Goal: Complete application form

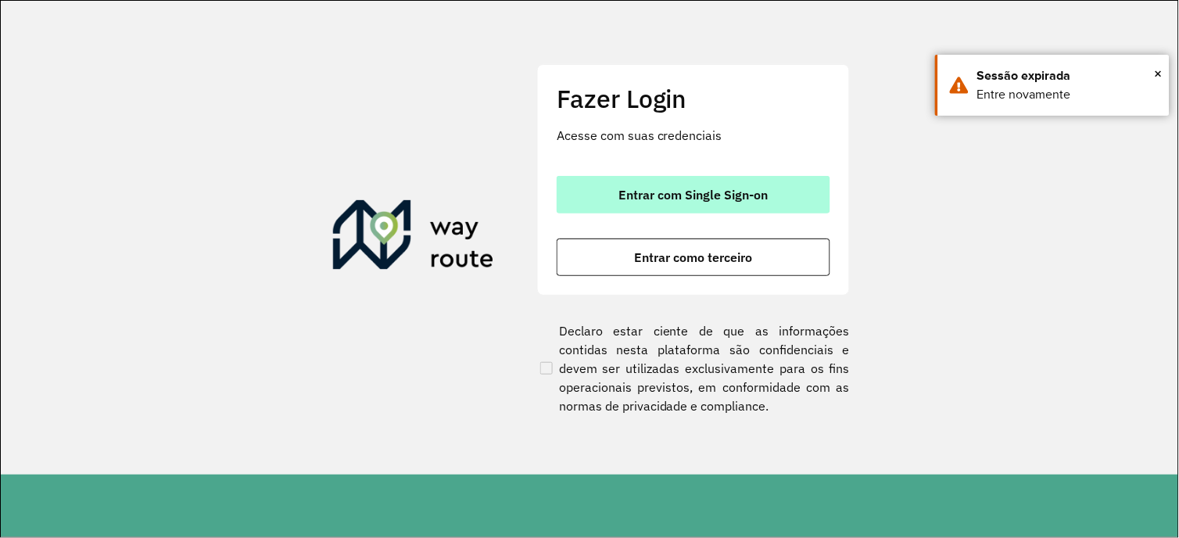
click at [649, 192] on span "Entrar com Single Sign-on" at bounding box center [693, 194] width 149 height 13
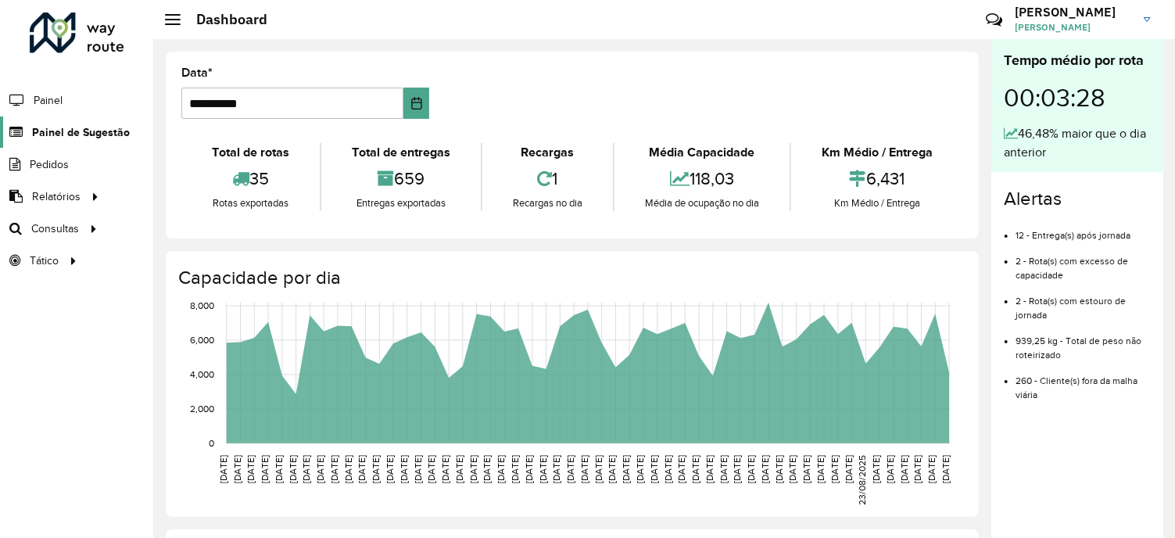
click at [73, 127] on span "Painel de Sugestão" at bounding box center [81, 132] width 98 height 16
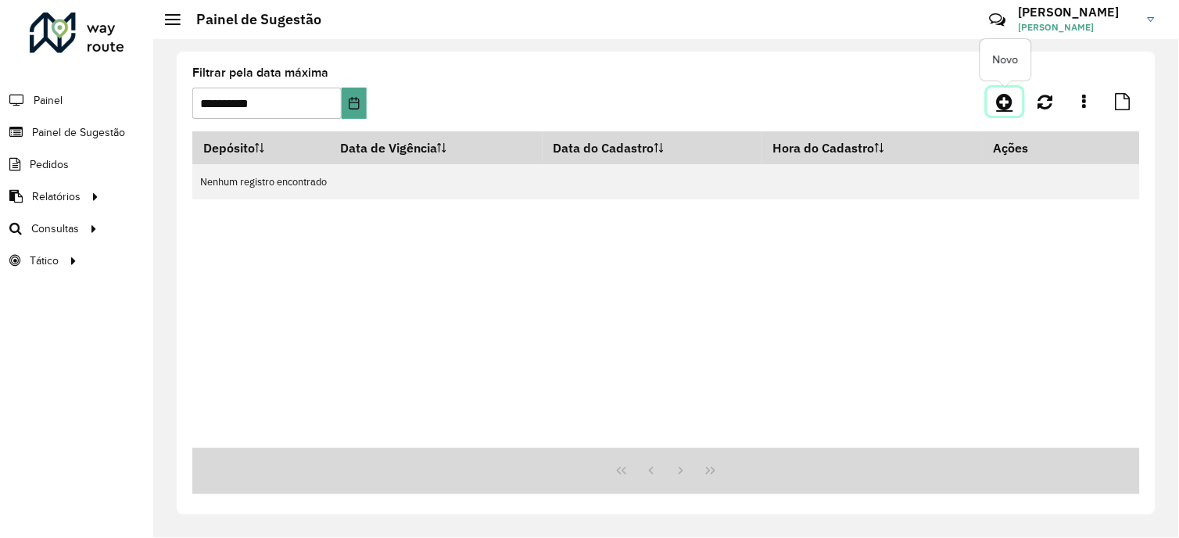
click at [1018, 107] on link at bounding box center [1005, 102] width 35 height 28
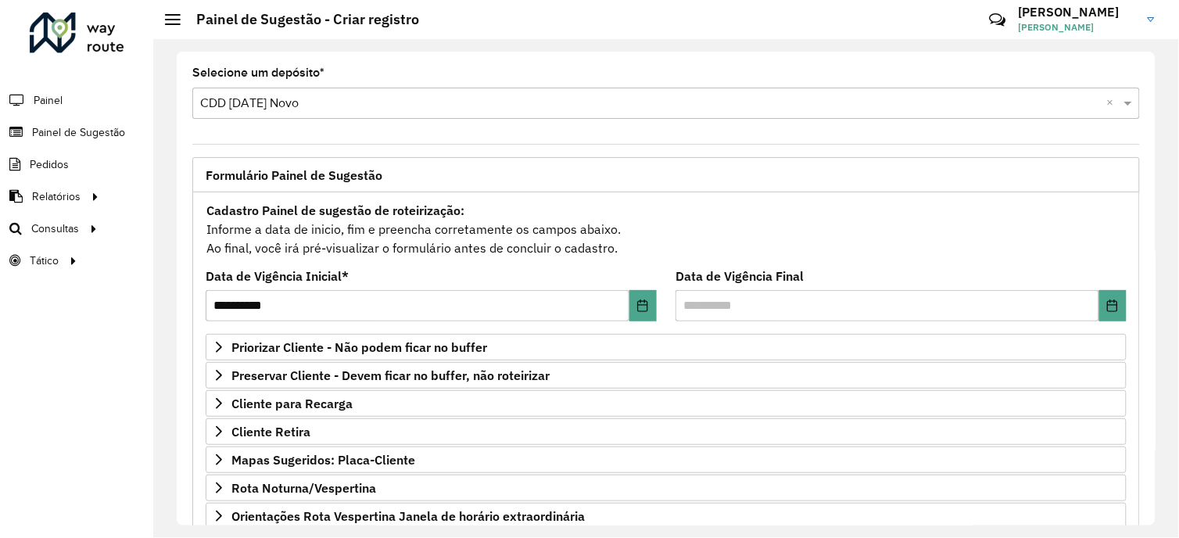
scroll to position [158, 0]
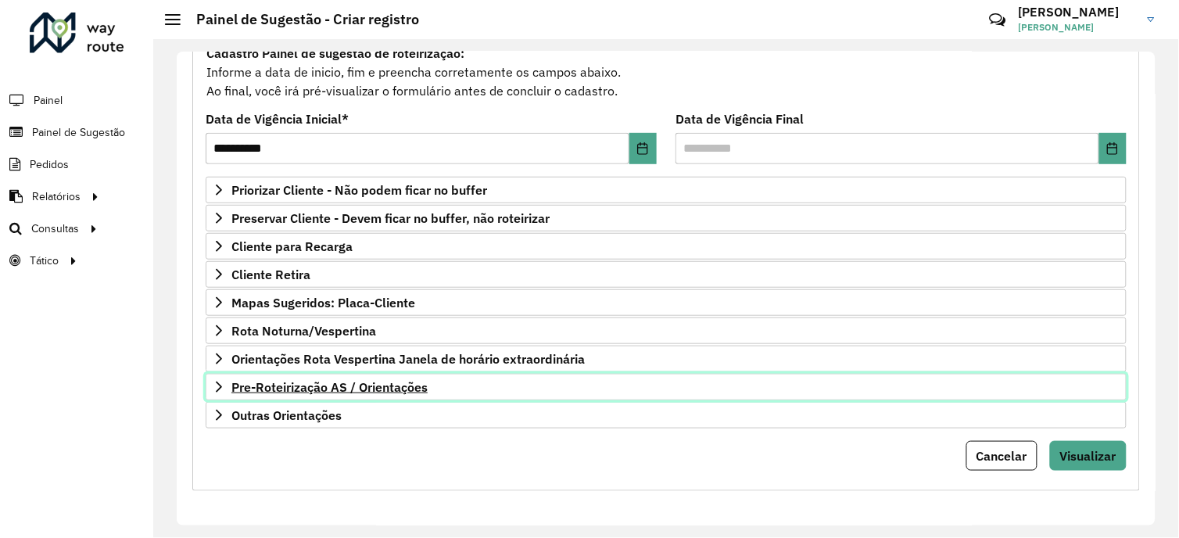
click at [334, 393] on span "Pre-Roteirização AS / Orientações" at bounding box center [329, 387] width 196 height 13
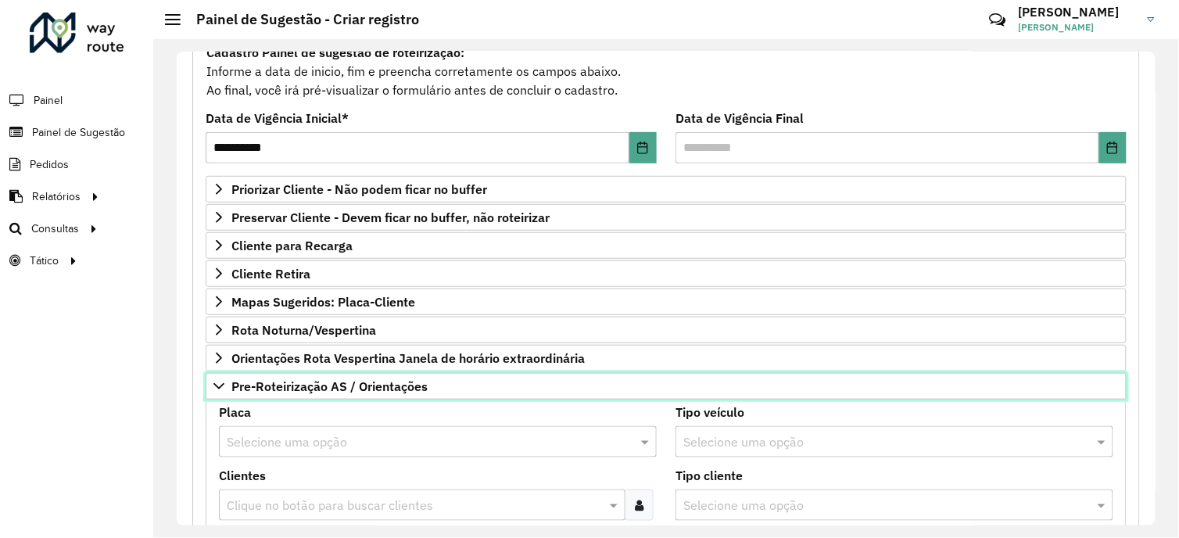
scroll to position [332, 0]
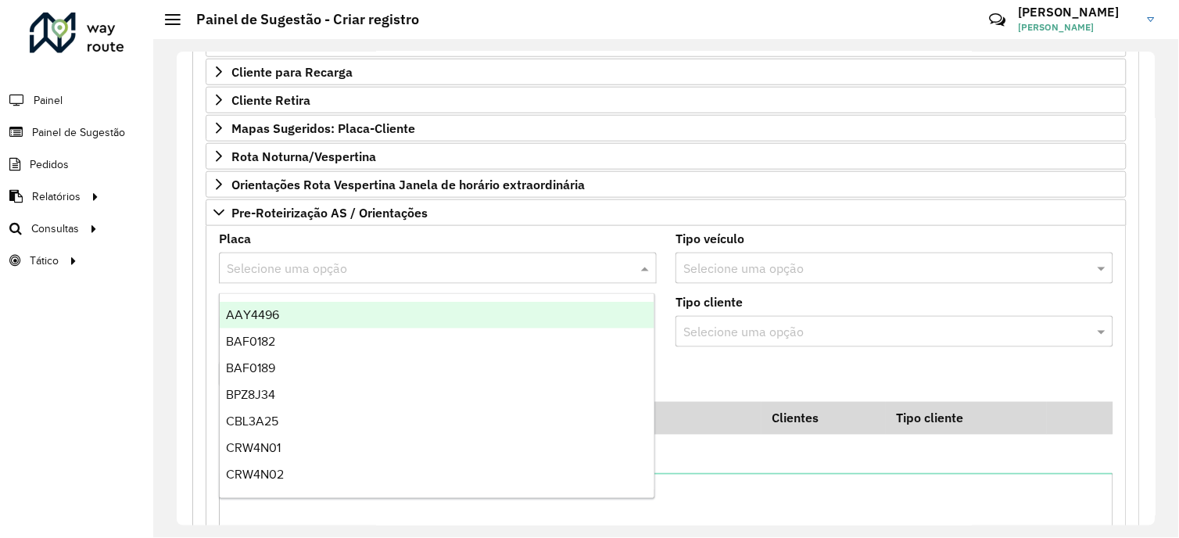
click at [352, 274] on input "text" at bounding box center [422, 269] width 391 height 19
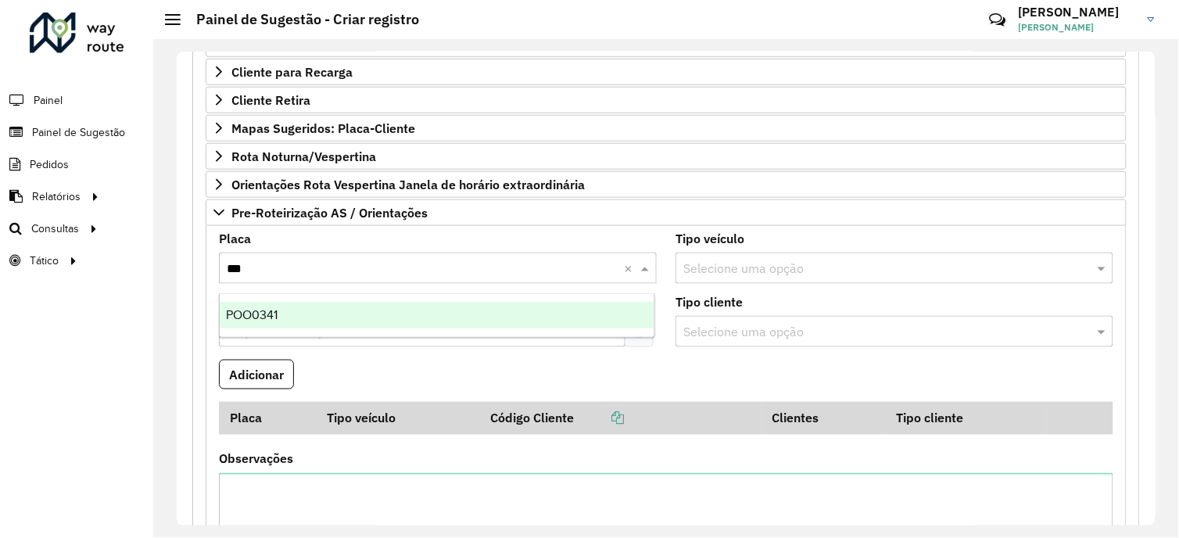
type input "****"
click at [336, 310] on div "POO0341" at bounding box center [437, 315] width 434 height 27
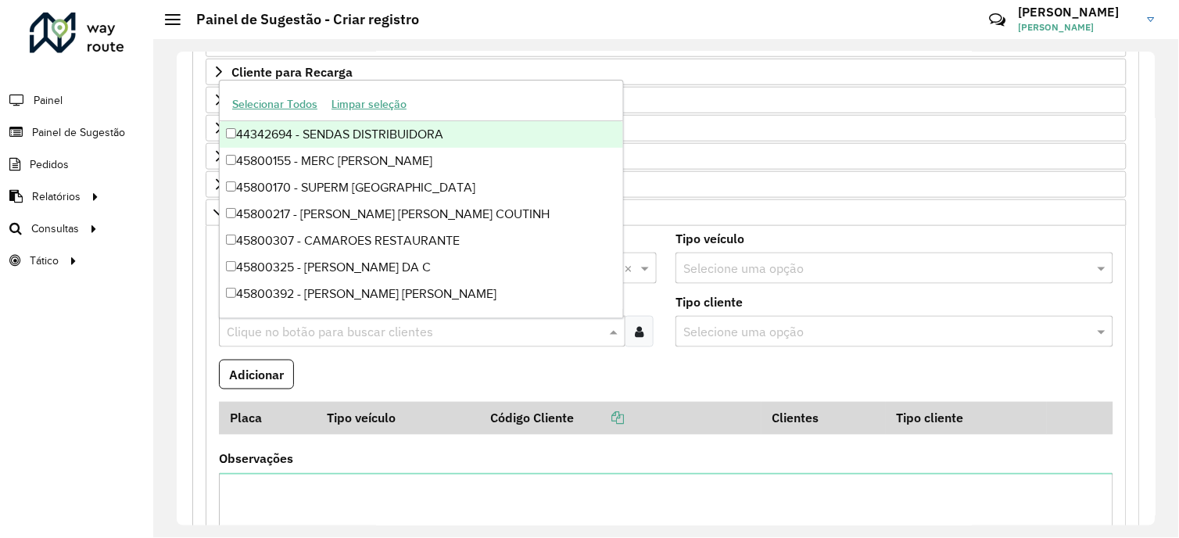
click at [318, 332] on input "text" at bounding box center [414, 332] width 383 height 19
type input "*"
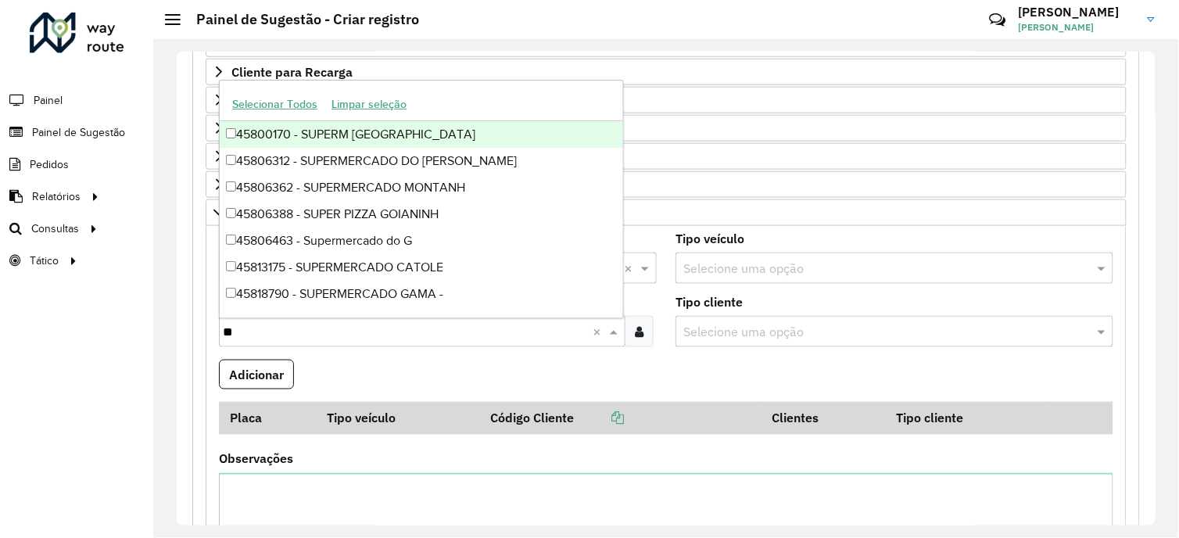
type input "*"
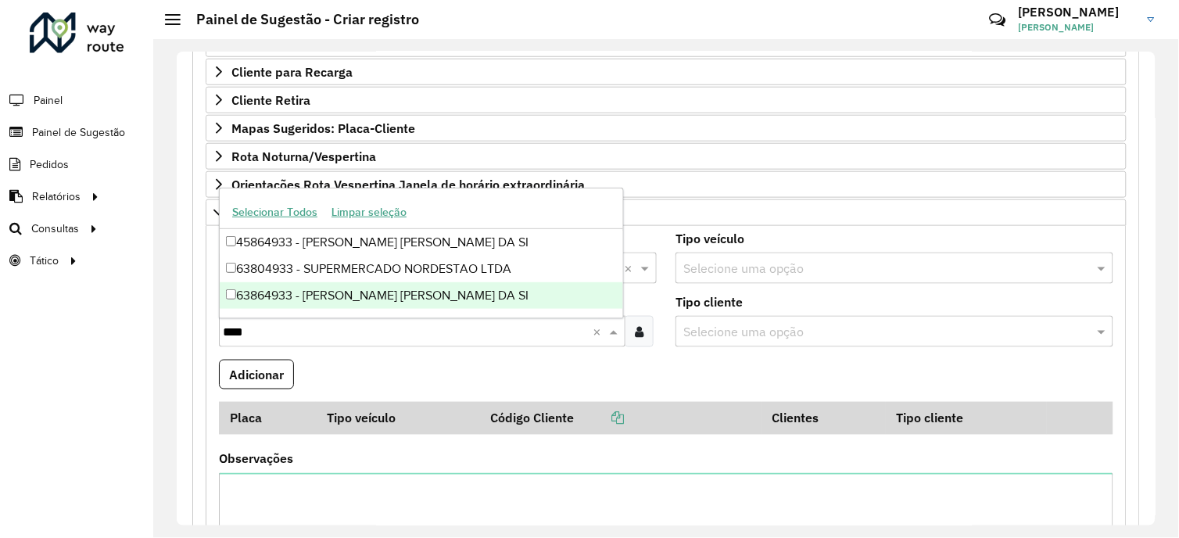
type input "****"
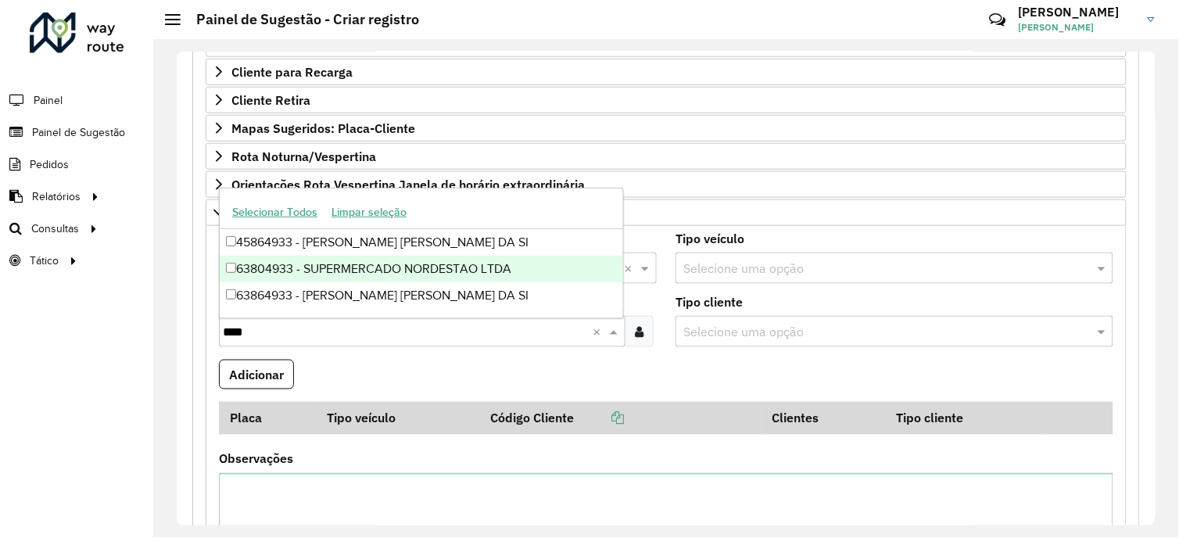
click at [408, 270] on div "63804933 - SUPERMERCADO NORDESTAO LTDA" at bounding box center [421, 269] width 403 height 27
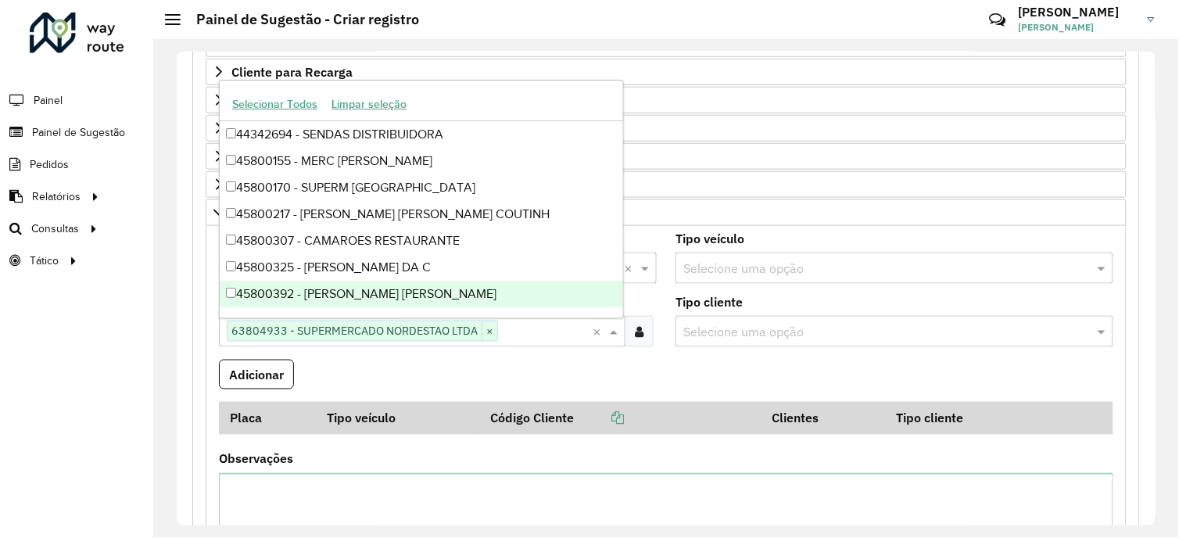
click at [488, 360] on formly-field "Clientes Clique no botão para buscar clientes 63804933 - SUPERMERCADO NORDESTAO…" at bounding box center [438, 327] width 457 height 63
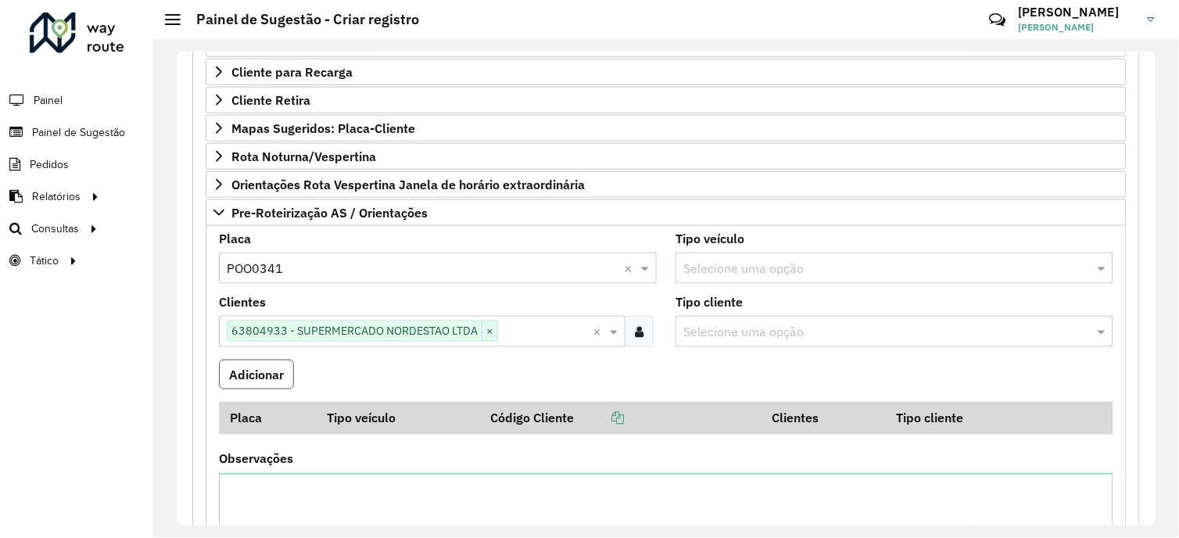
click at [288, 382] on button "Adicionar" at bounding box center [256, 375] width 75 height 30
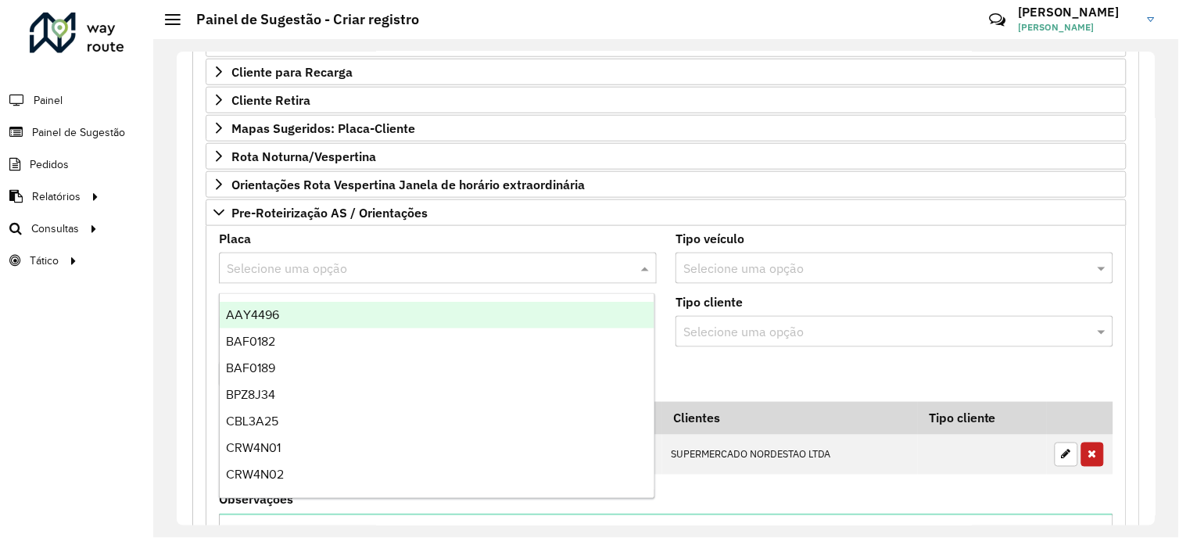
click at [309, 271] on input "text" at bounding box center [422, 269] width 391 height 19
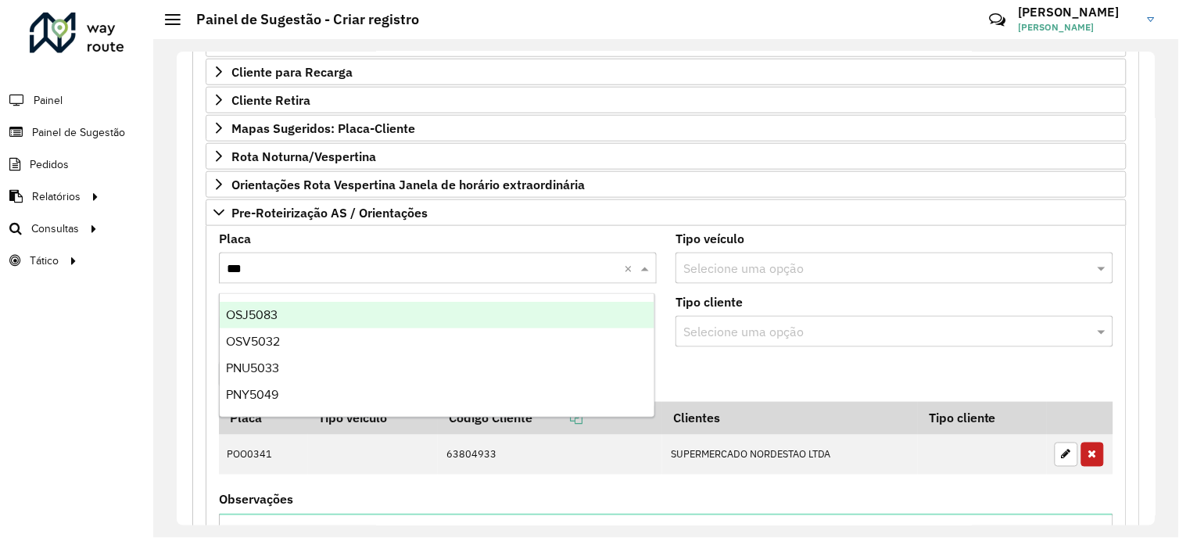
type input "****"
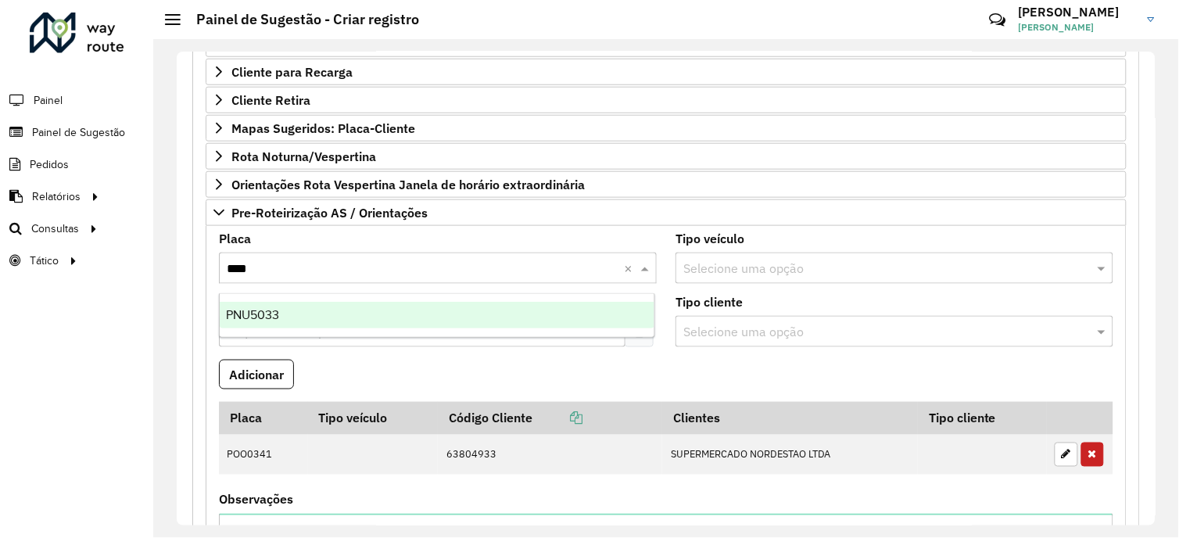
click at [307, 316] on div "PNU5033" at bounding box center [437, 315] width 434 height 27
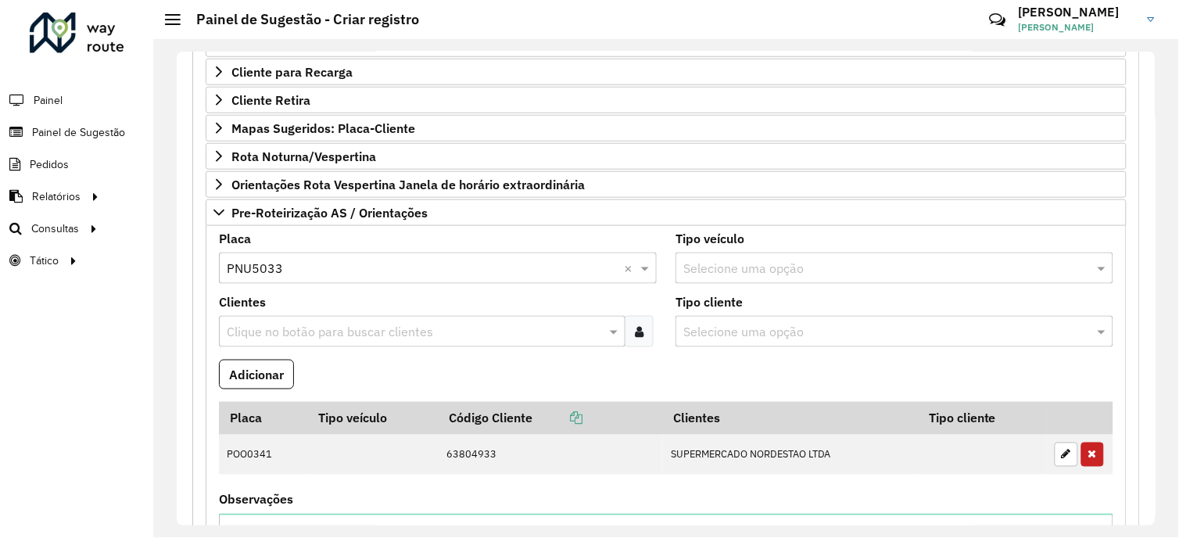
click at [327, 339] on input "text" at bounding box center [414, 332] width 383 height 19
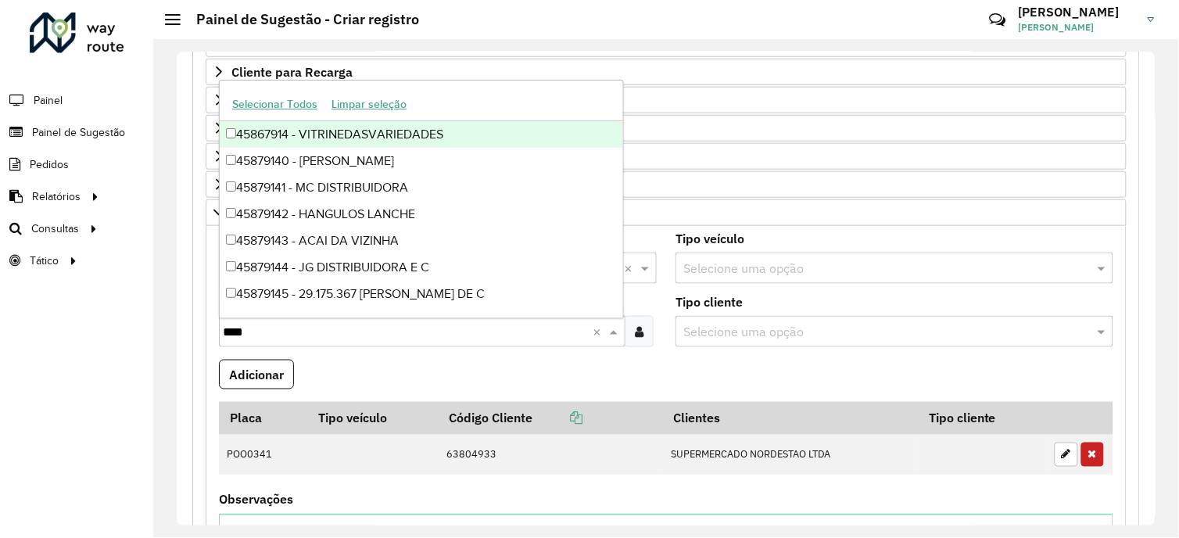
type input "*****"
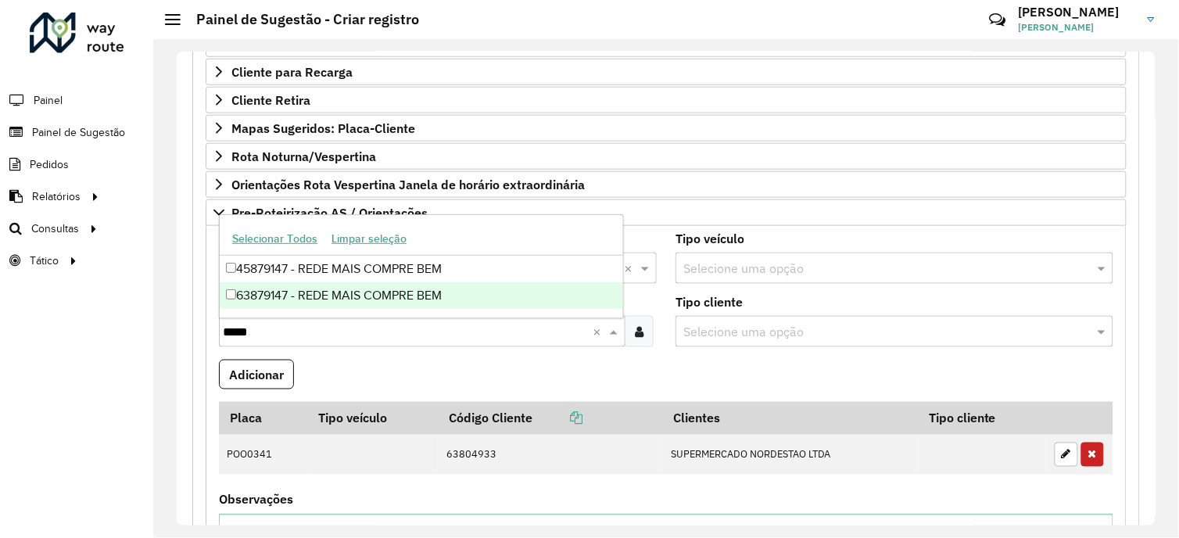
click at [403, 287] on div "63879147 - REDE MAIS COMPRE BEM" at bounding box center [421, 295] width 403 height 27
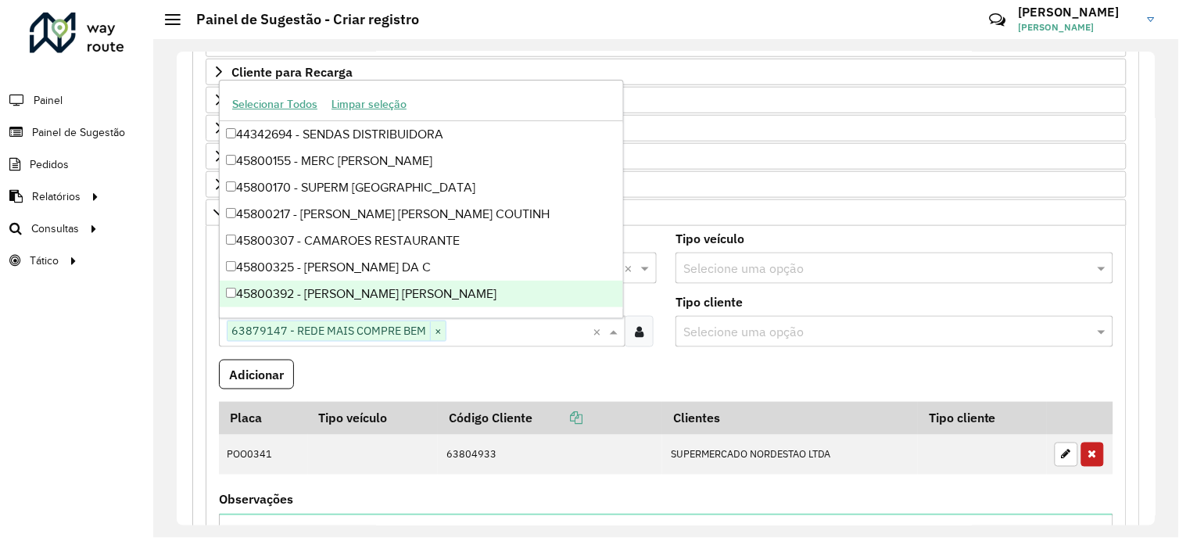
click at [447, 372] on formly-field "Adicionar" at bounding box center [666, 381] width 913 height 42
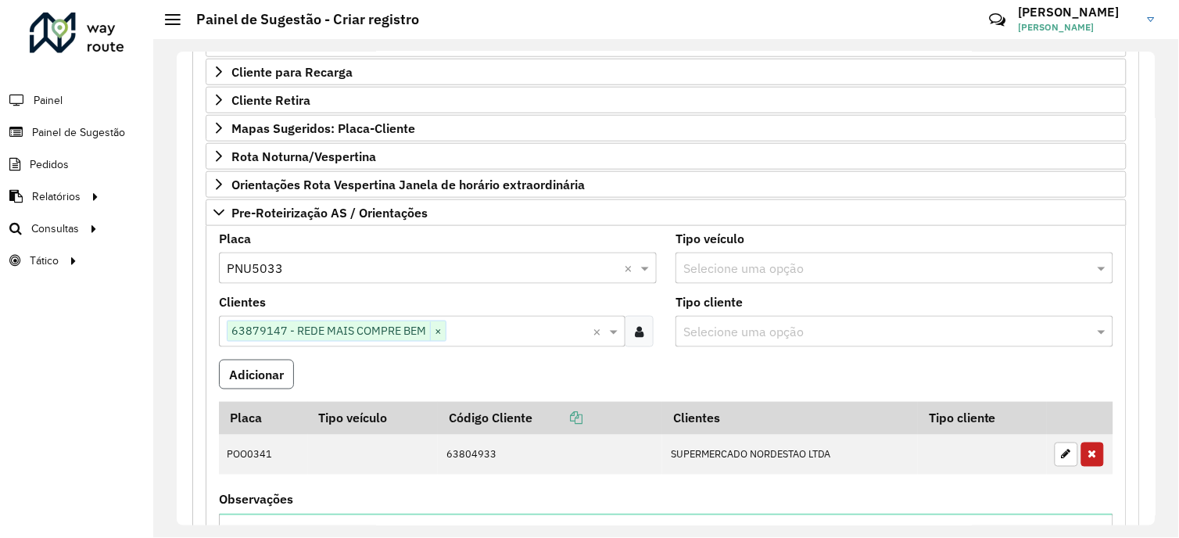
click at [255, 379] on button "Adicionar" at bounding box center [256, 375] width 75 height 30
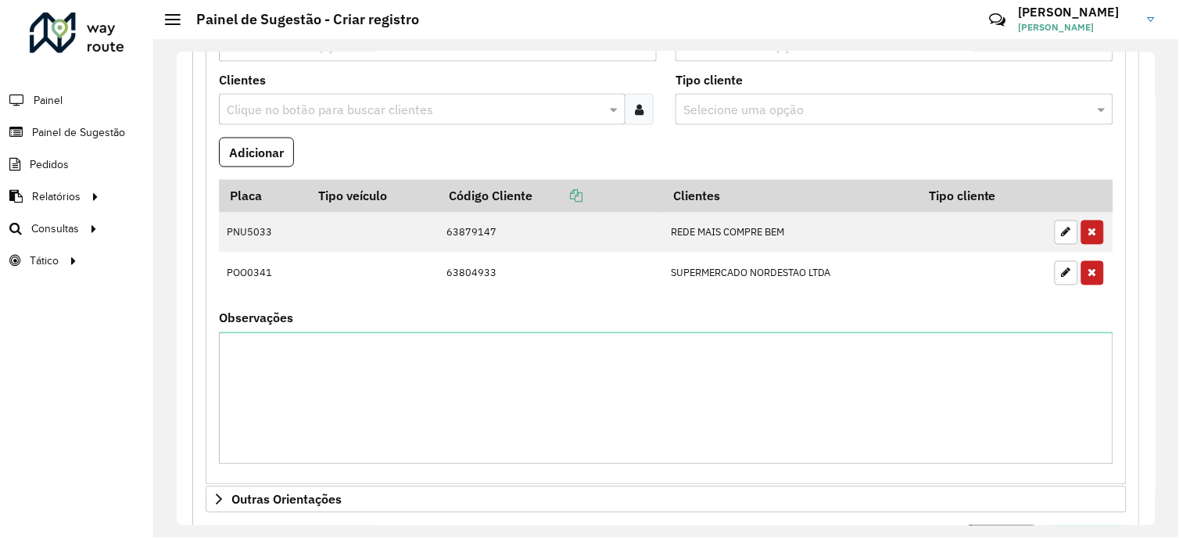
scroll to position [641, 0]
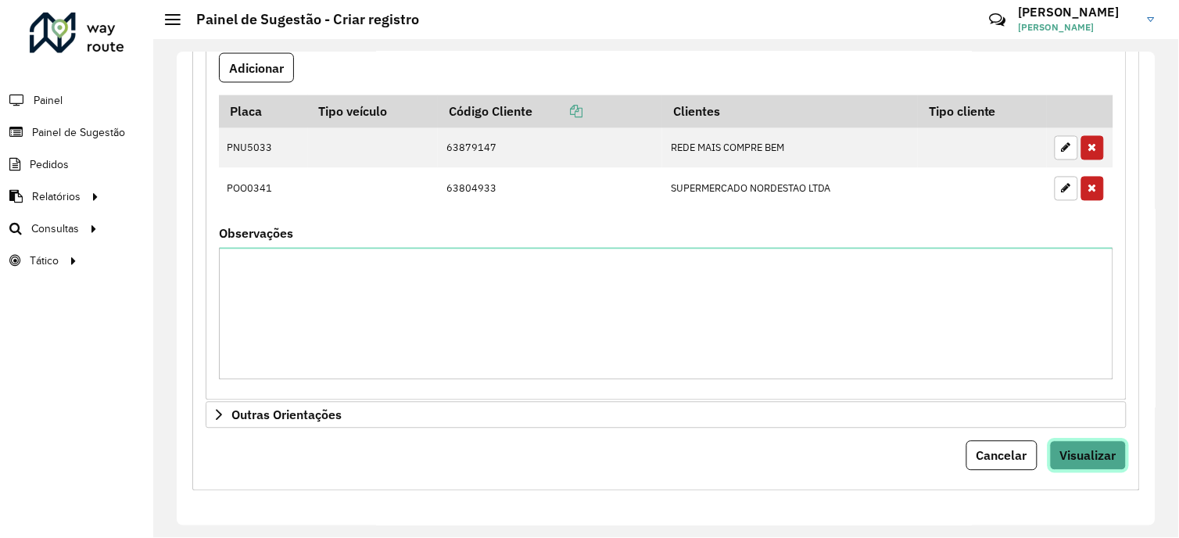
click at [1069, 452] on span "Visualizar" at bounding box center [1088, 456] width 56 height 16
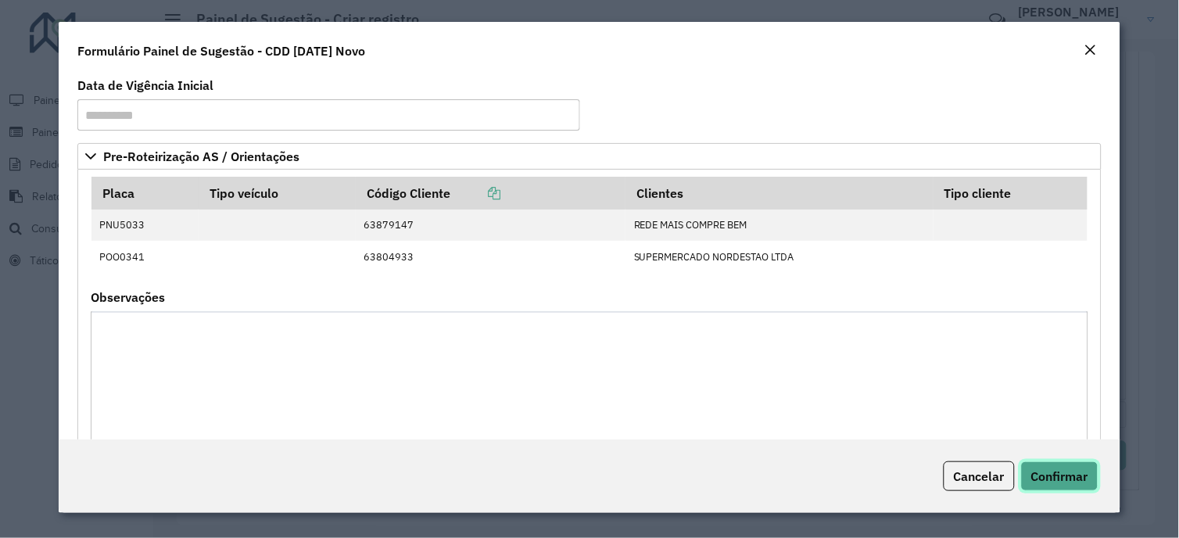
click at [1057, 481] on span "Confirmar" at bounding box center [1059, 476] width 57 height 16
